Goal: Information Seeking & Learning: Learn about a topic

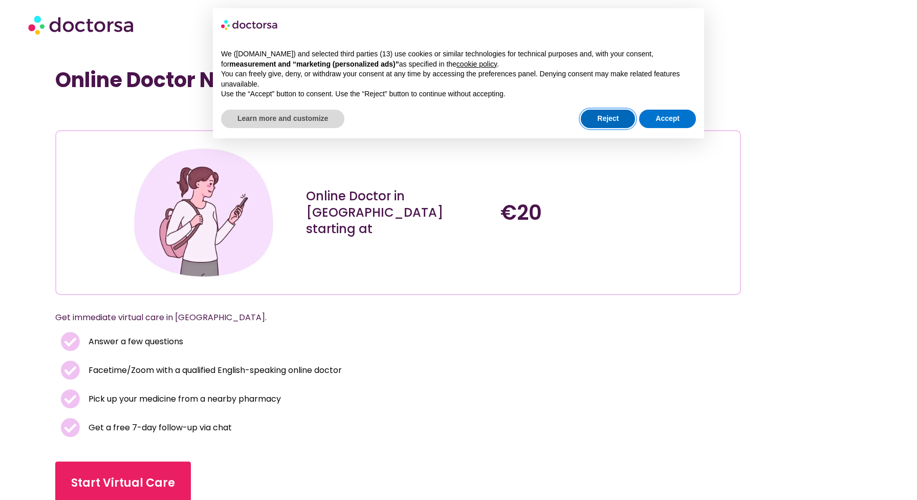
click at [601, 124] on button "Reject" at bounding box center [608, 119] width 54 height 18
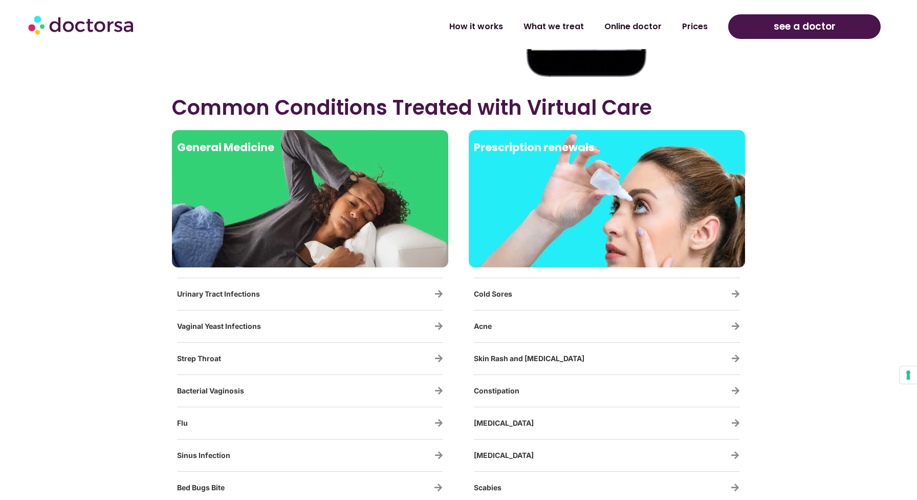
scroll to position [1670, 0]
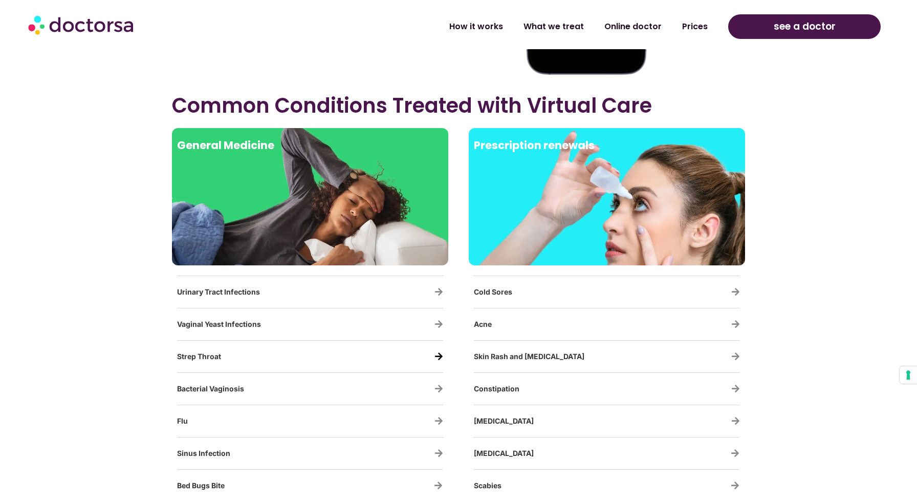
click at [439, 359] on icon "Strep Throat" at bounding box center [439, 356] width 9 height 9
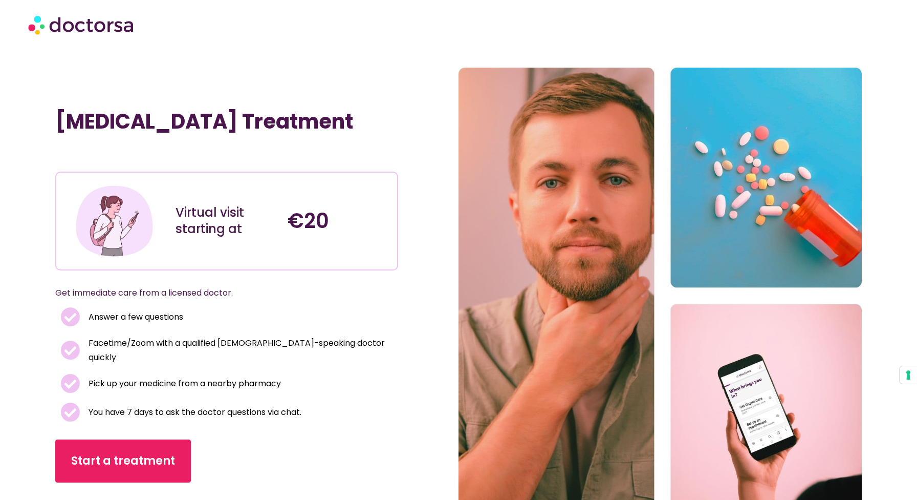
click at [58, 23] on img at bounding box center [82, 24] width 108 height 31
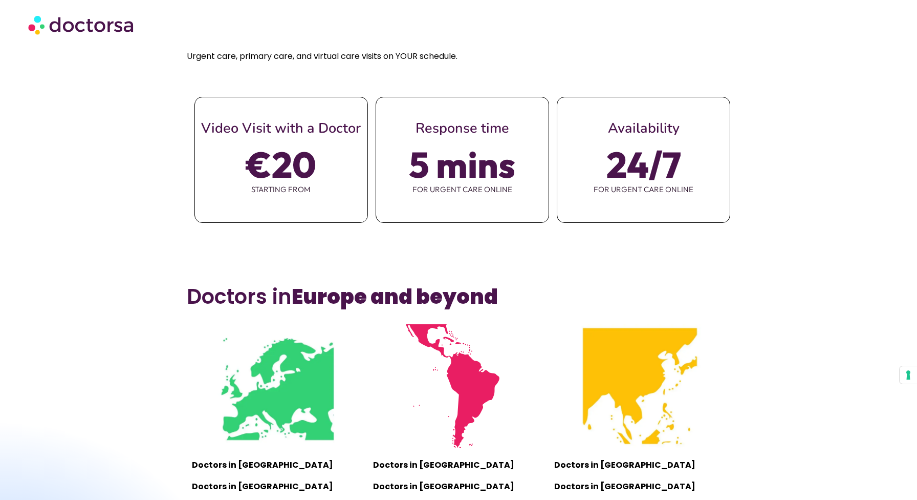
scroll to position [365, 0]
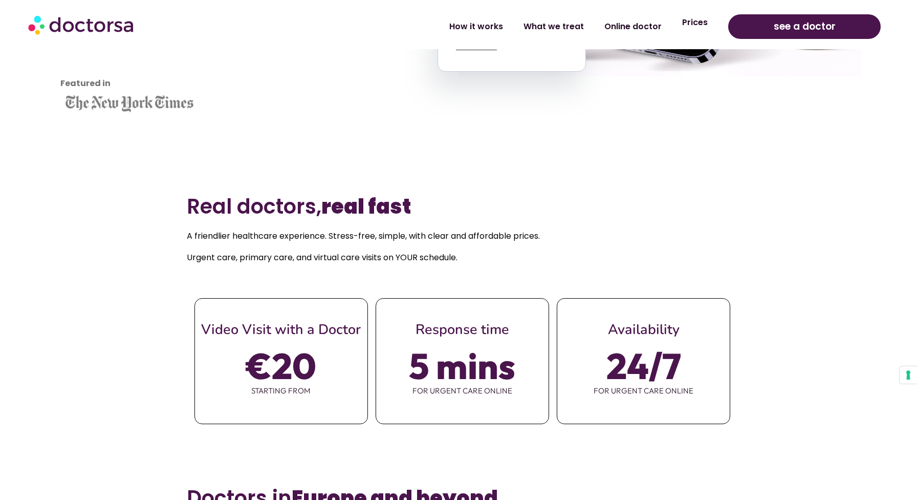
click at [685, 22] on link "Prices" at bounding box center [695, 23] width 46 height 24
